Goal: Information Seeking & Learning: Learn about a topic

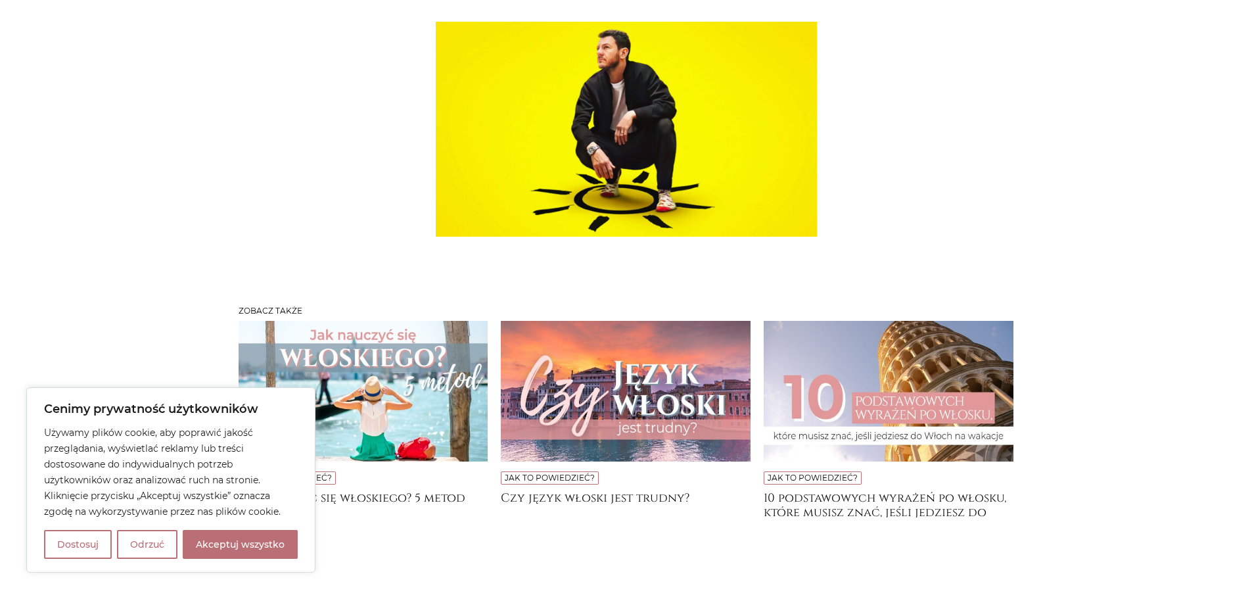
scroll to position [8415, 0]
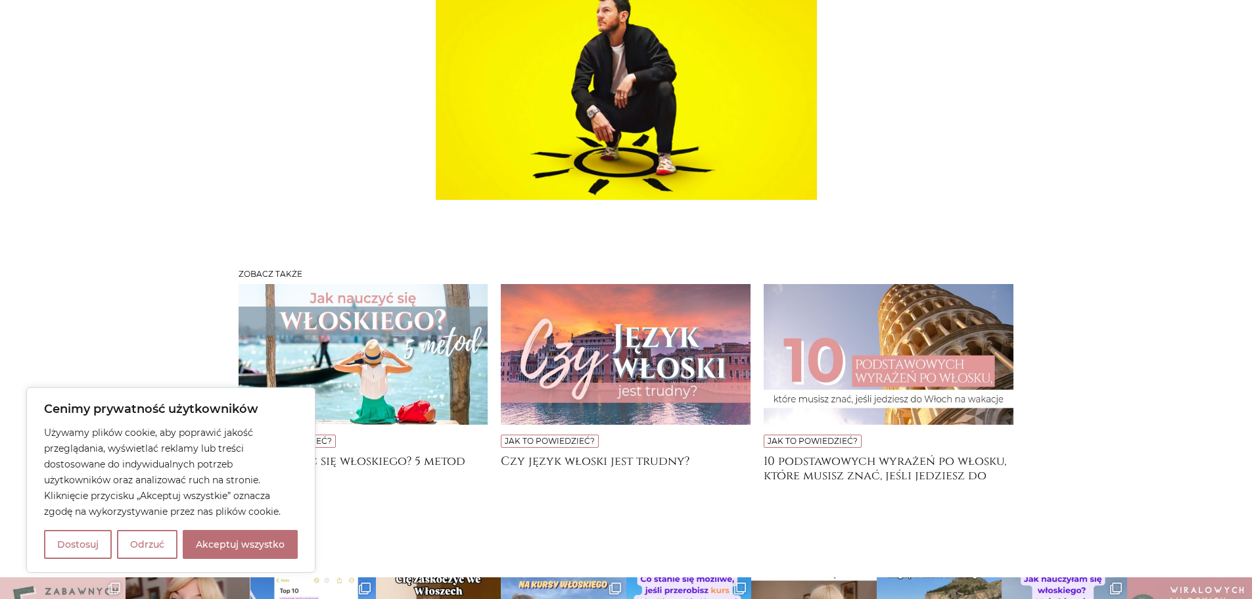
click at [408, 298] on img at bounding box center [364, 354] width 250 height 141
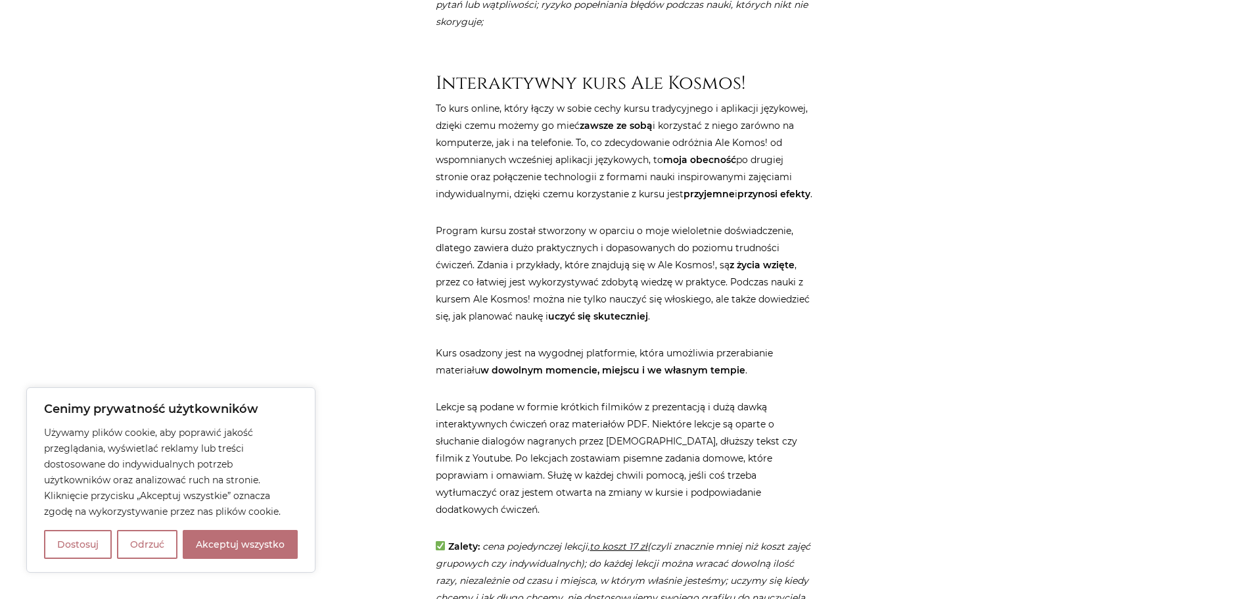
scroll to position [2433, 0]
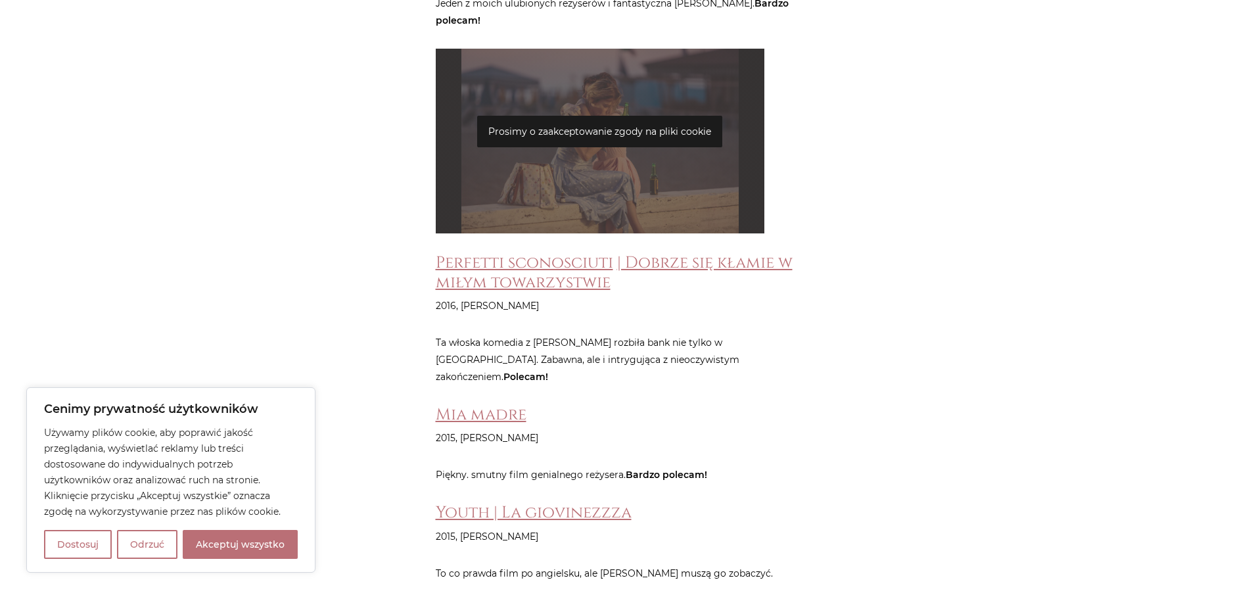
scroll to position [3747, 0]
